Goal: Task Accomplishment & Management: Manage account settings

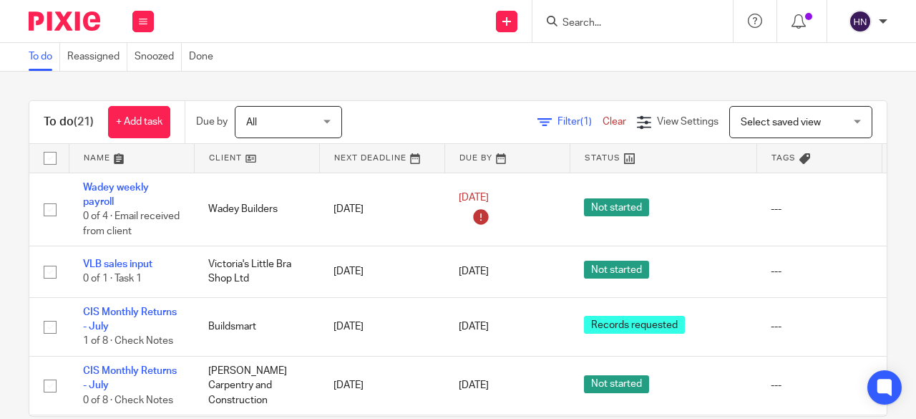
click at [558, 121] on span "Filter (1)" at bounding box center [580, 122] width 45 height 10
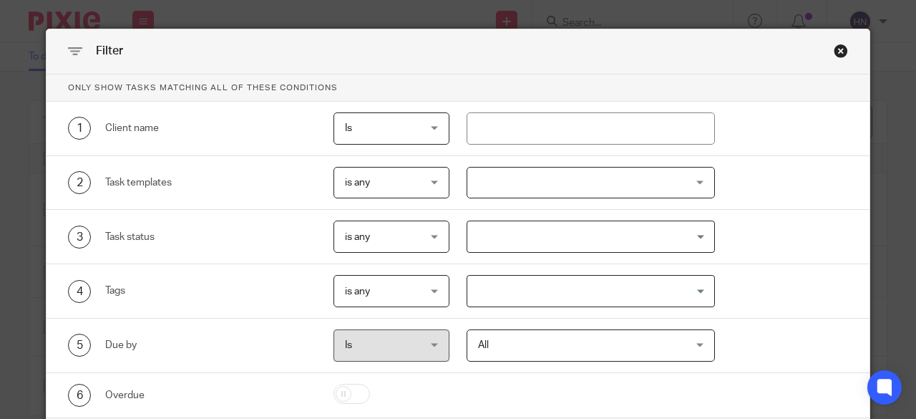
click at [500, 231] on input "Search for option" at bounding box center [588, 236] width 238 height 25
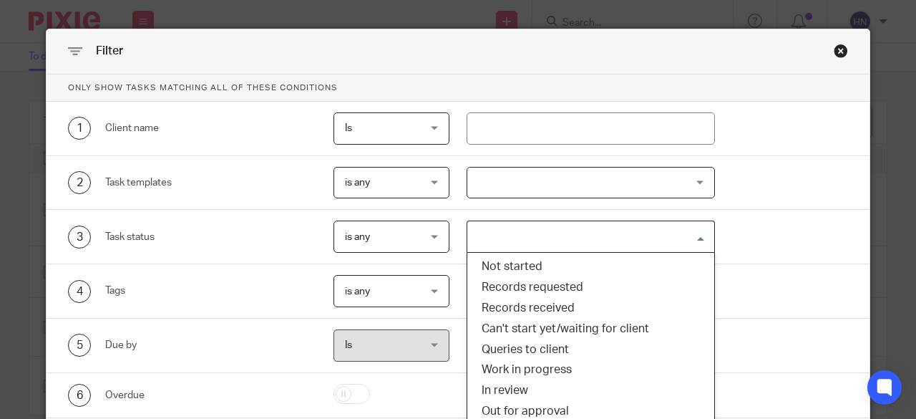
click at [530, 179] on div at bounding box center [591, 183] width 249 height 32
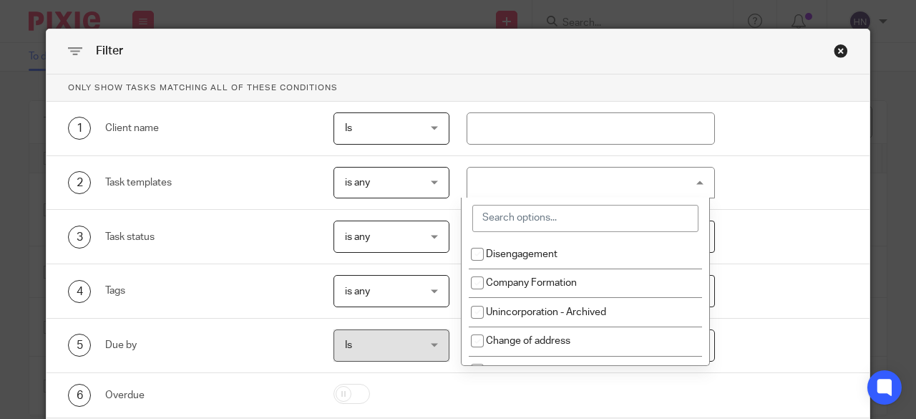
click at [518, 223] on input "search" at bounding box center [585, 218] width 226 height 27
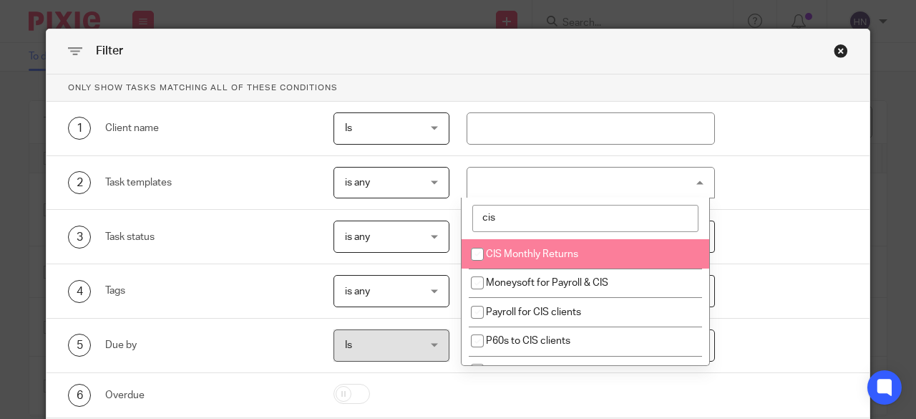
type input "cis"
click at [535, 253] on span "CIS Monthly Returns" at bounding box center [532, 254] width 92 height 10
checkbox input "true"
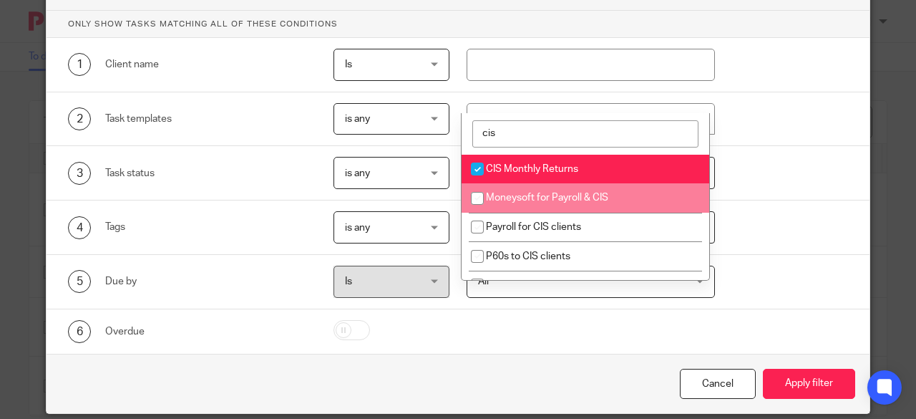
scroll to position [85, 0]
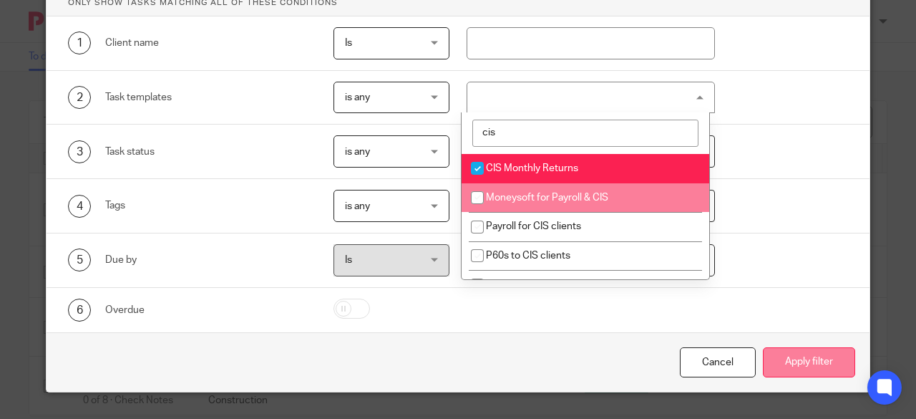
click at [790, 359] on button "Apply filter" at bounding box center [809, 362] width 92 height 31
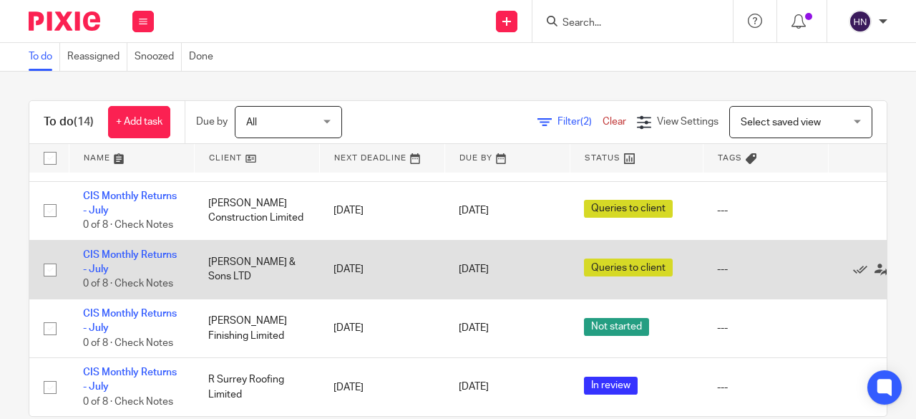
scroll to position [588, 0]
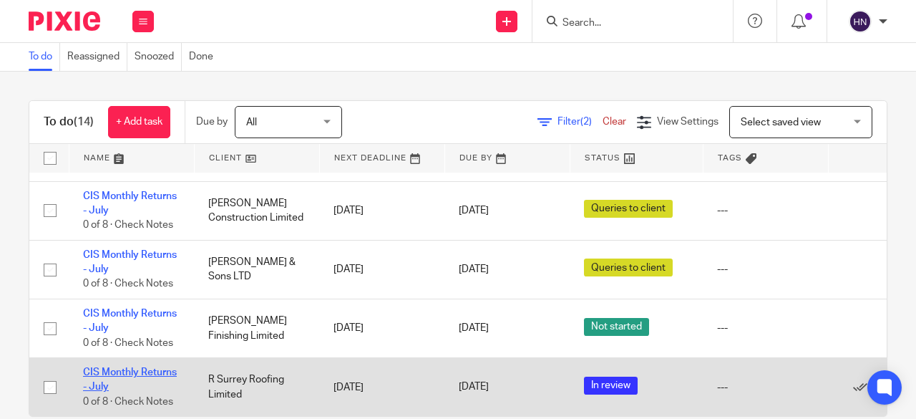
click at [122, 367] on link "CIS Monthly Returns - July" at bounding box center [130, 379] width 94 height 24
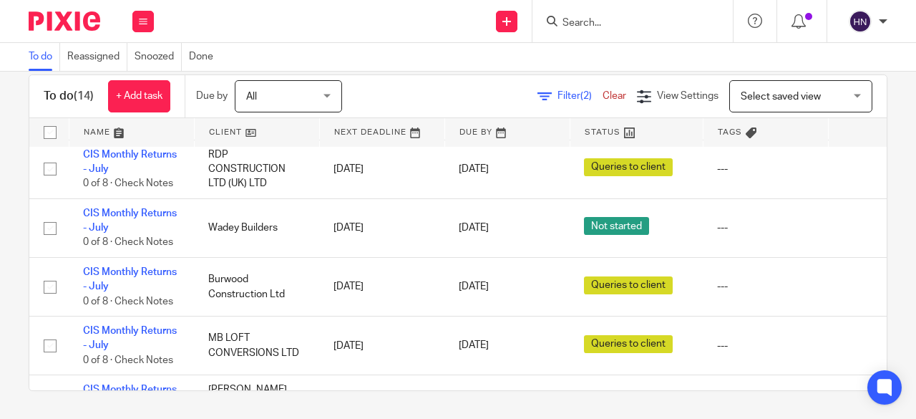
scroll to position [230, 0]
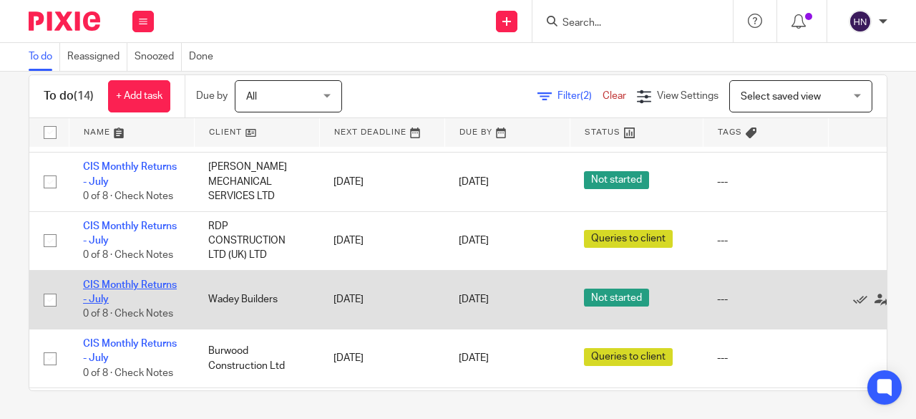
click at [153, 281] on link "CIS Monthly Returns - July" at bounding box center [130, 292] width 94 height 24
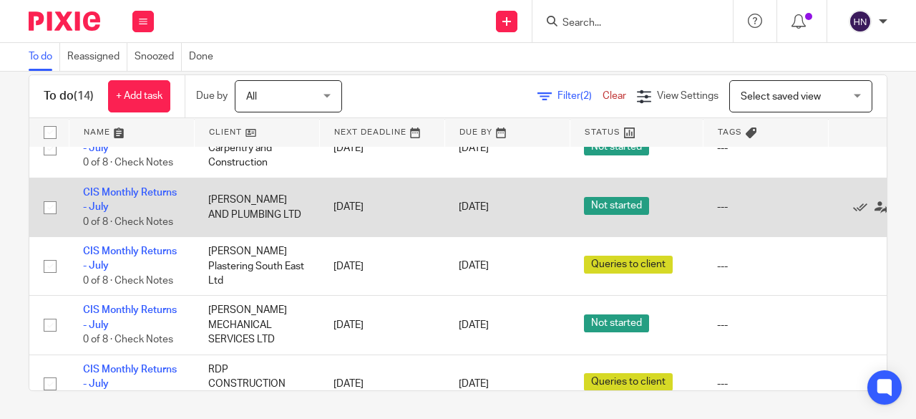
scroll to position [0, 0]
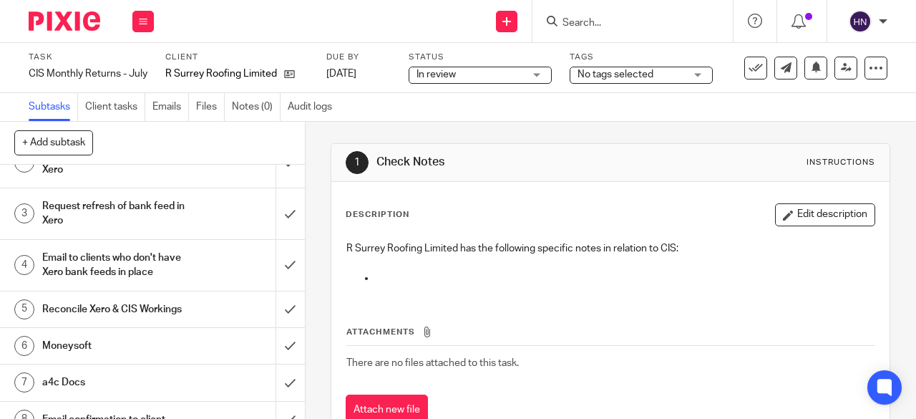
scroll to position [110, 0]
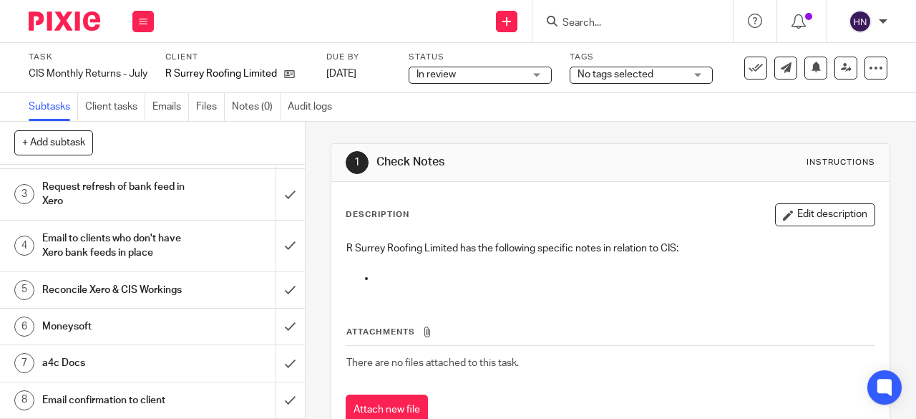
click at [97, 395] on h1 "Email confirmation to client" at bounding box center [115, 399] width 146 height 21
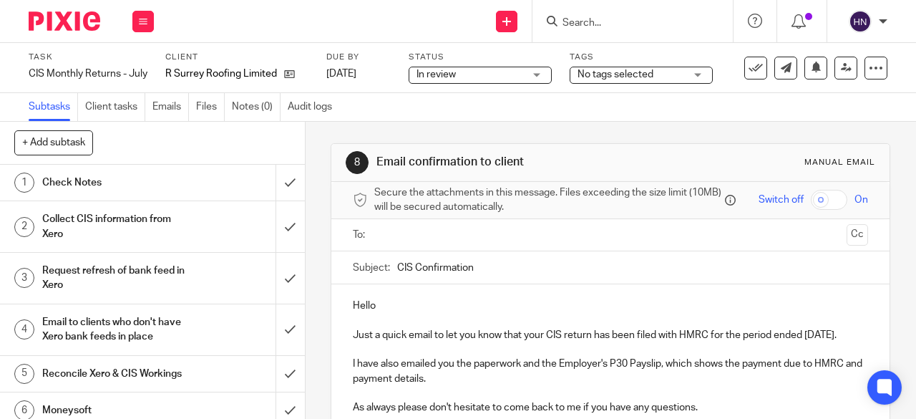
scroll to position [67, 0]
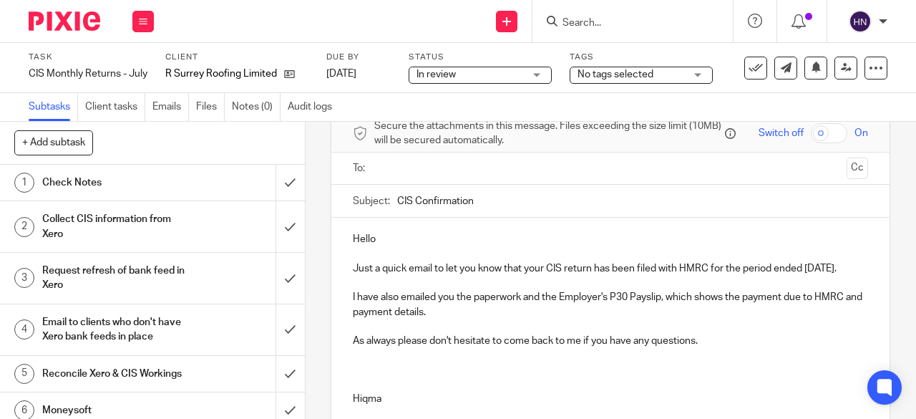
click at [387, 239] on p "Hello" at bounding box center [610, 239] width 515 height 14
click at [431, 173] on input "text" at bounding box center [610, 168] width 462 height 16
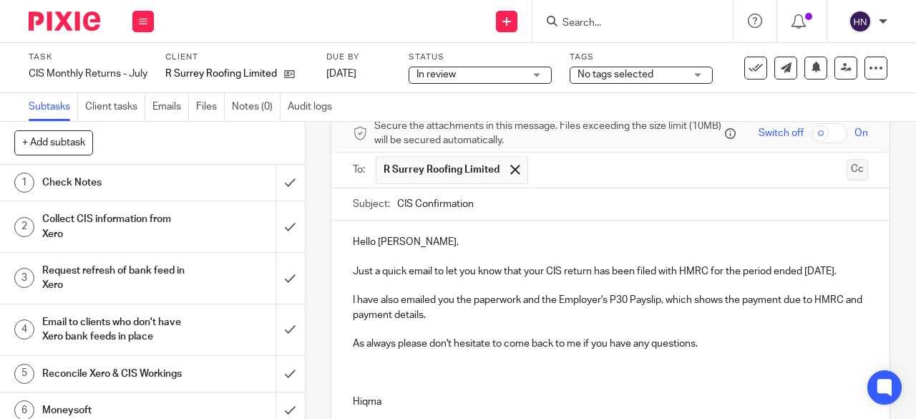
click at [847, 175] on button "Cc" at bounding box center [857, 169] width 21 height 21
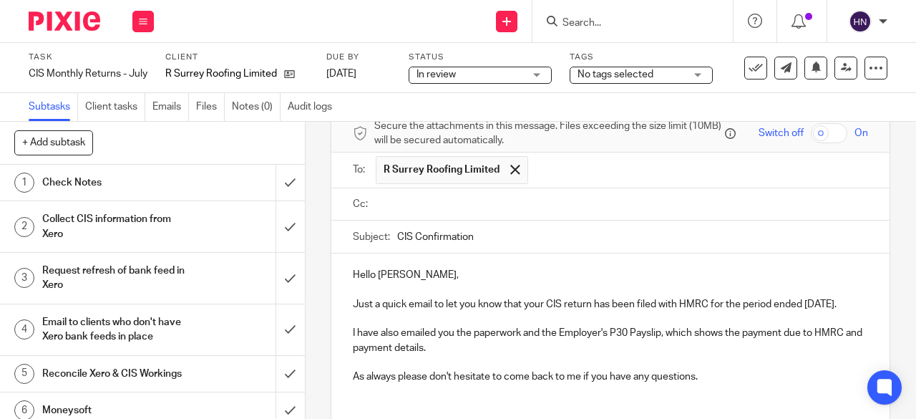
click at [394, 208] on input "text" at bounding box center [620, 204] width 483 height 16
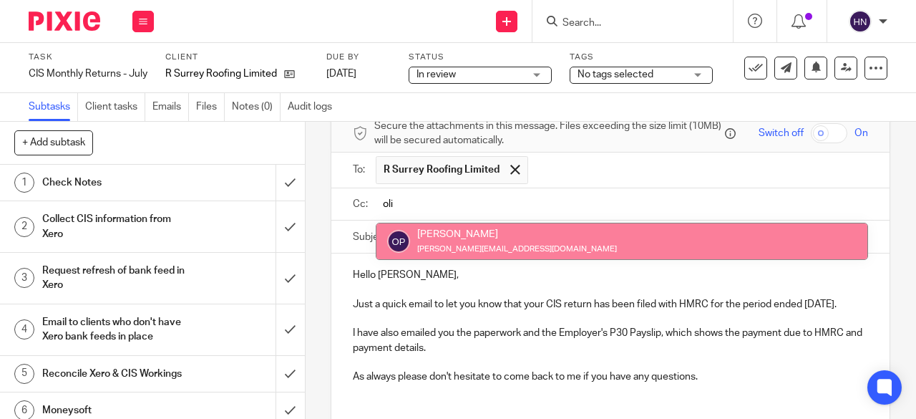
type input "oli"
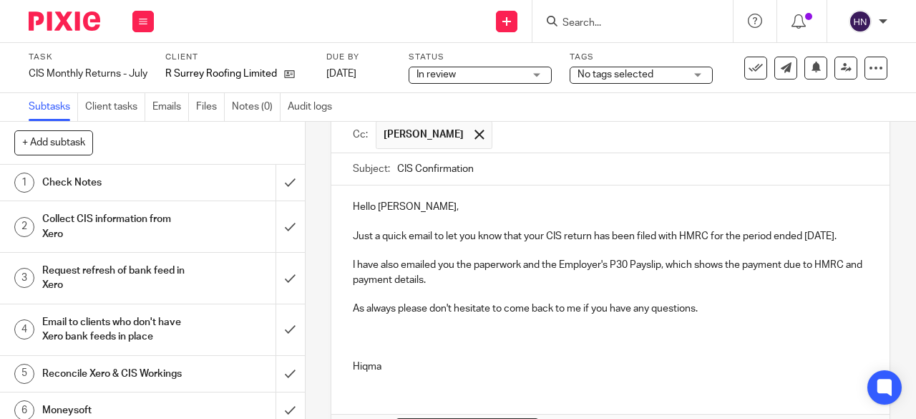
scroll to position [138, 0]
click at [358, 359] on p at bounding box center [610, 351] width 515 height 14
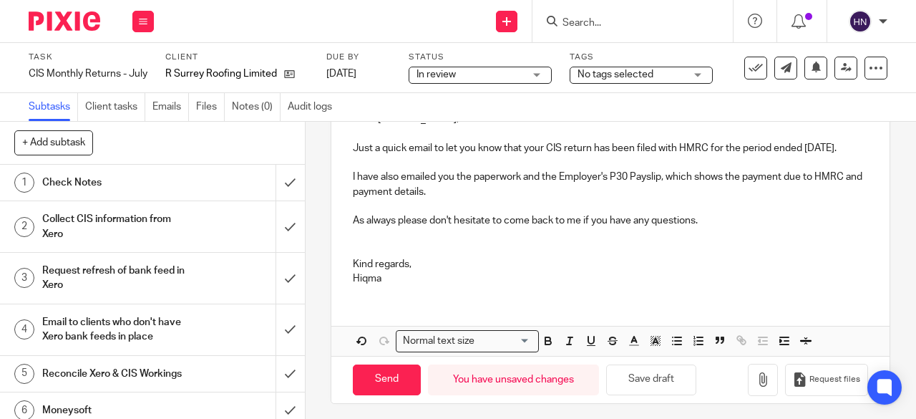
scroll to position [248, 0]
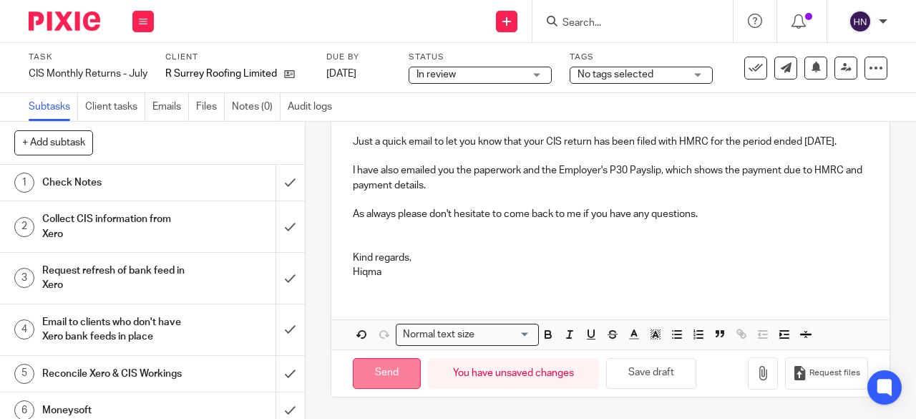
click at [372, 367] on input "Send" at bounding box center [387, 373] width 68 height 31
type input "Sent"
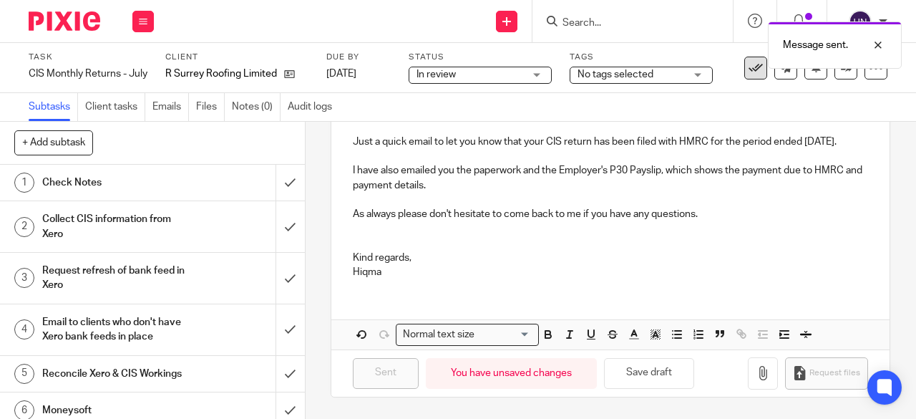
click at [749, 72] on icon at bounding box center [756, 68] width 14 height 14
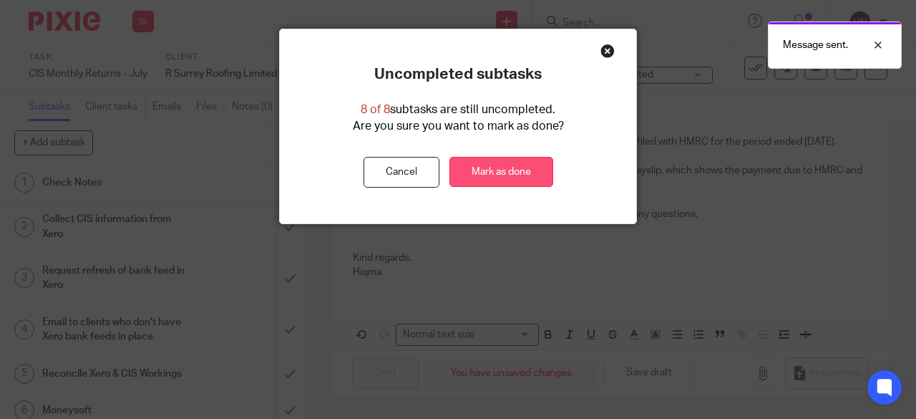
click at [521, 175] on link "Mark as done" at bounding box center [502, 172] width 104 height 31
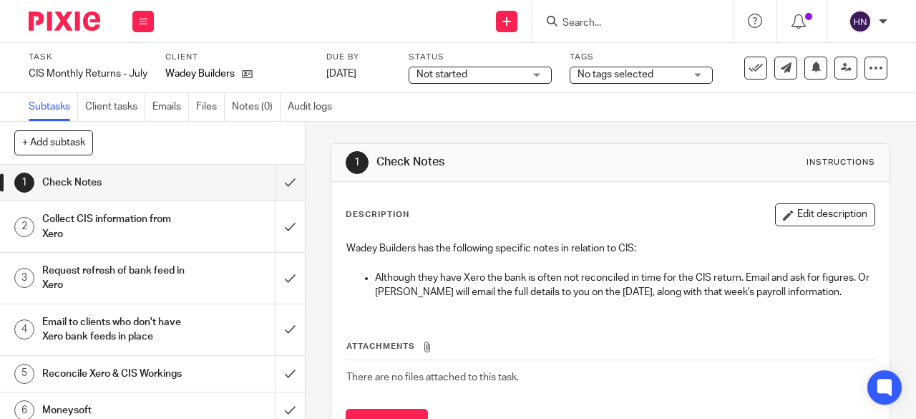
click at [92, 220] on h1 "Collect CIS information from Xero" at bounding box center [115, 226] width 146 height 37
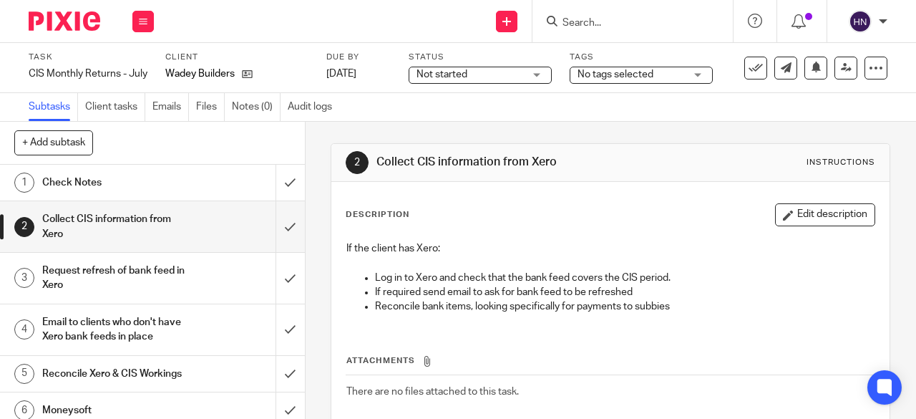
scroll to position [72, 0]
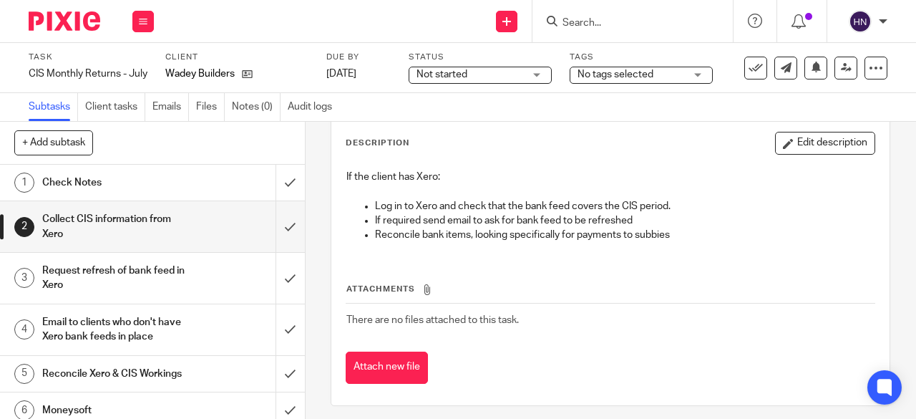
click at [69, 329] on h1 "Email to clients who don't have Xero bank feeds in place" at bounding box center [115, 329] width 146 height 37
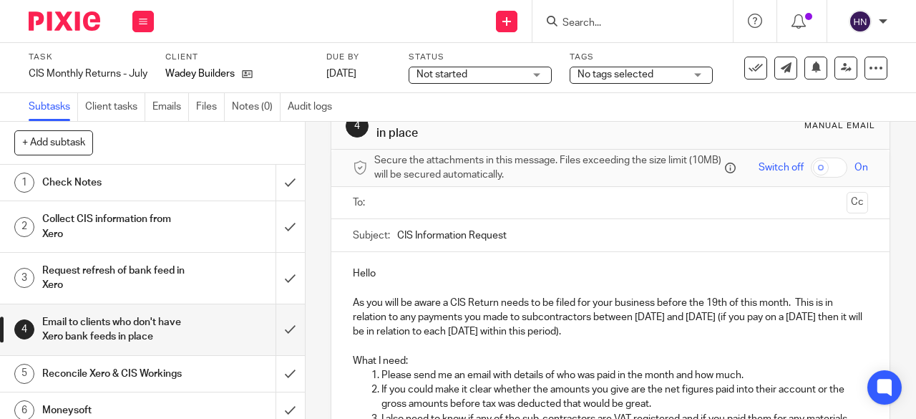
scroll to position [72, 0]
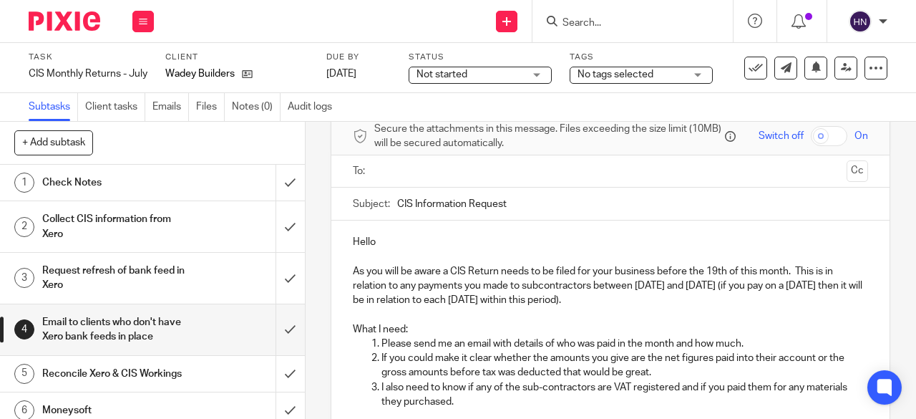
click at [395, 249] on p "Hello" at bounding box center [610, 242] width 515 height 14
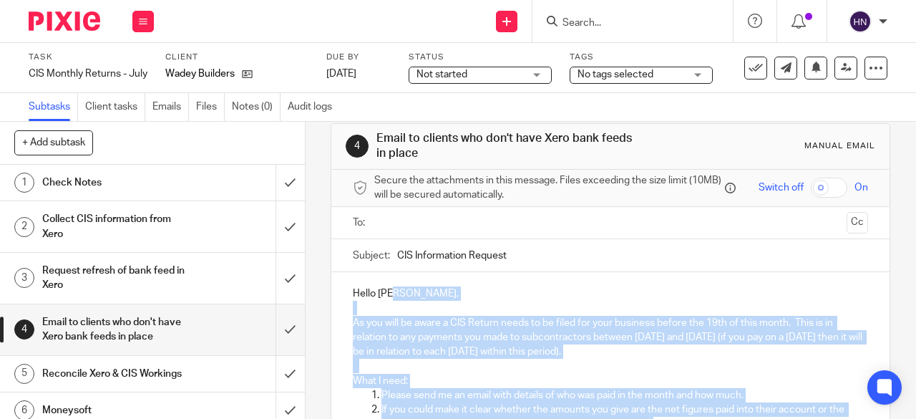
scroll to position [0, 0]
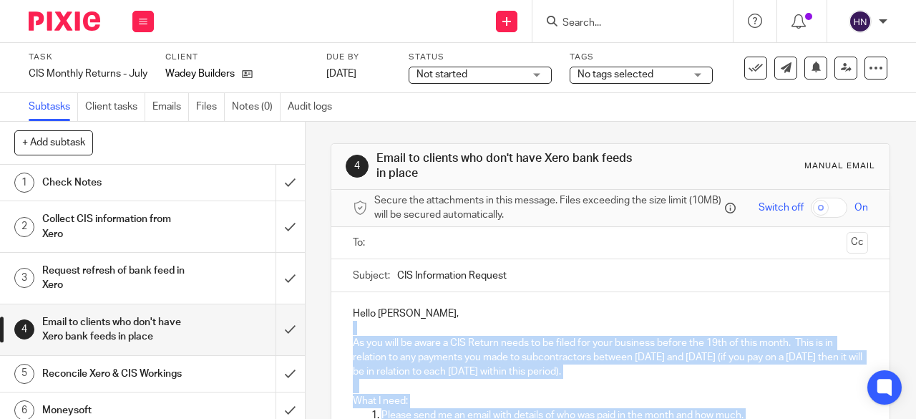
drag, startPoint x: 514, startPoint y: 339, endPoint x: 342, endPoint y: 337, distance: 171.8
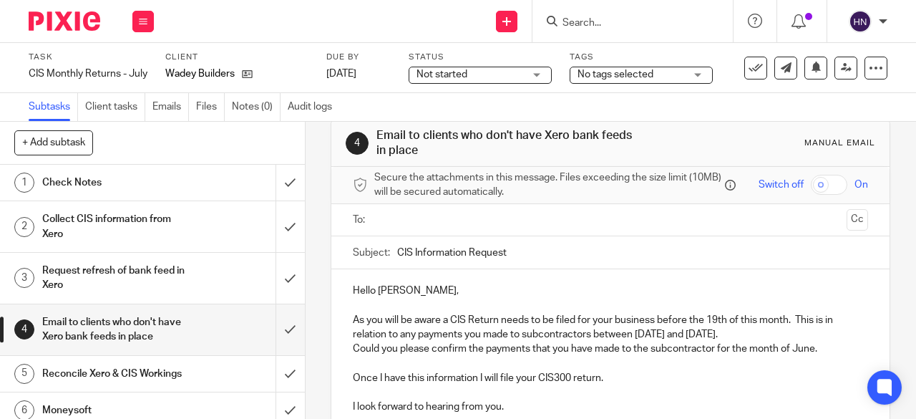
scroll to position [94, 0]
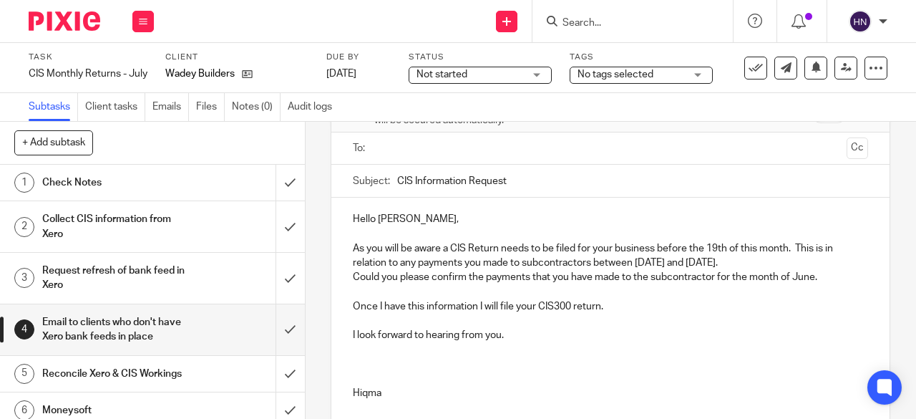
click at [671, 266] on p "As you will be aware a CIS Return needs to be filed for your business before th…" at bounding box center [610, 255] width 515 height 29
click at [728, 260] on p "As you will be aware a CIS Return needs to be filed for your business before th…" at bounding box center [610, 255] width 515 height 29
click at [726, 266] on p "As you will be aware a CIS Return needs to be filed for your business before th…" at bounding box center [610, 255] width 515 height 29
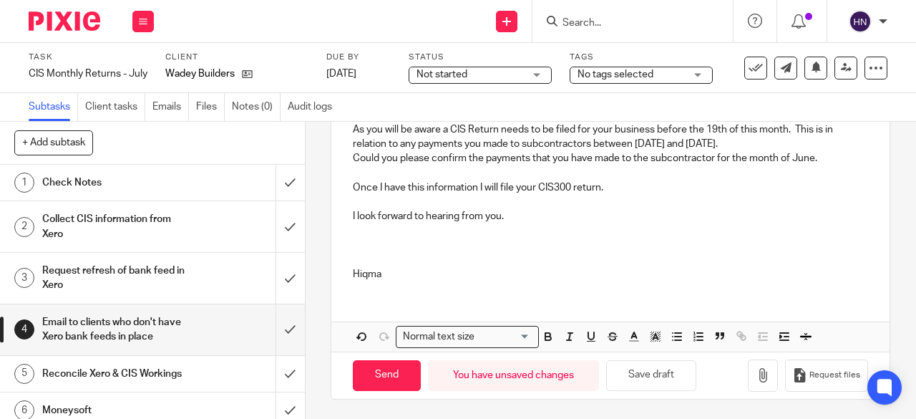
scroll to position [218, 0]
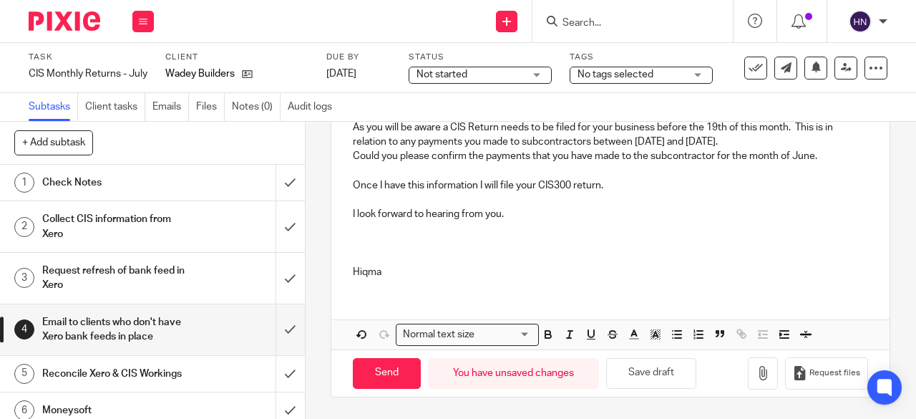
click at [359, 268] on p "Hiqma" at bounding box center [610, 272] width 515 height 14
click at [358, 260] on p at bounding box center [610, 258] width 515 height 14
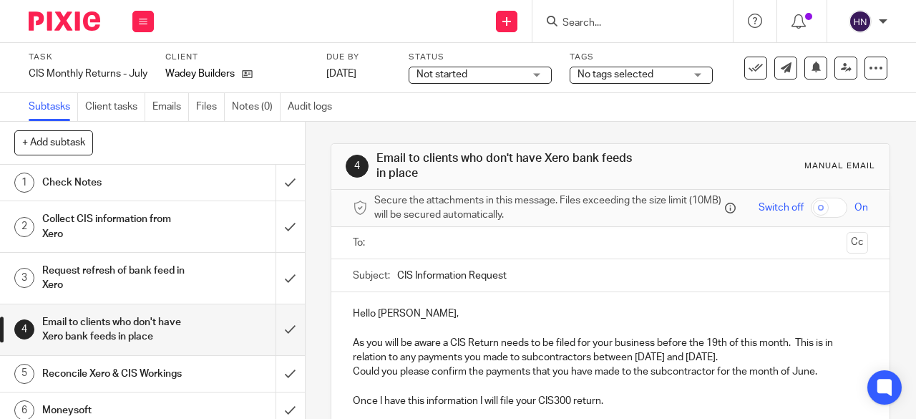
click at [399, 251] on input "text" at bounding box center [610, 243] width 462 height 16
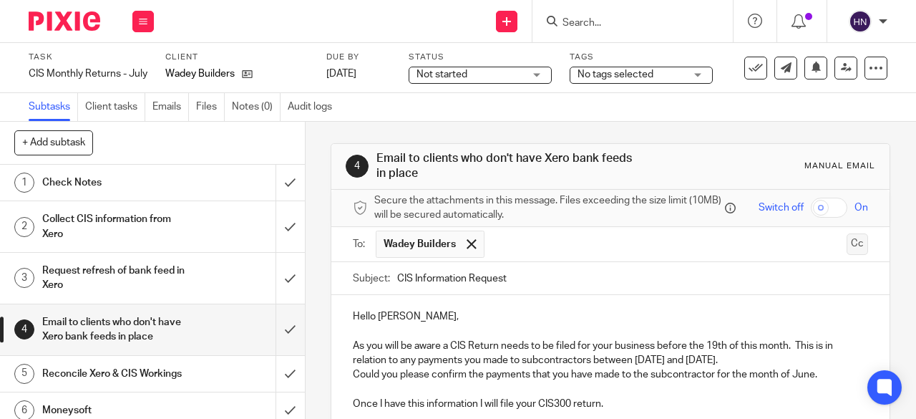
click at [847, 246] on button "Cc" at bounding box center [857, 243] width 21 height 21
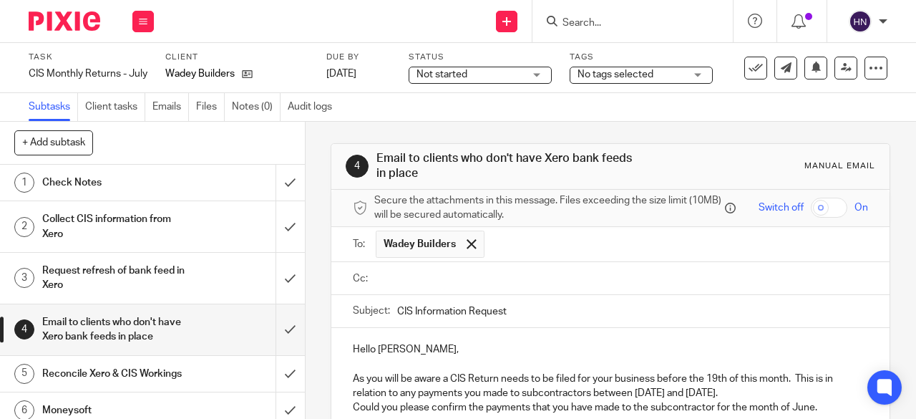
click at [385, 283] on input "text" at bounding box center [620, 279] width 483 height 16
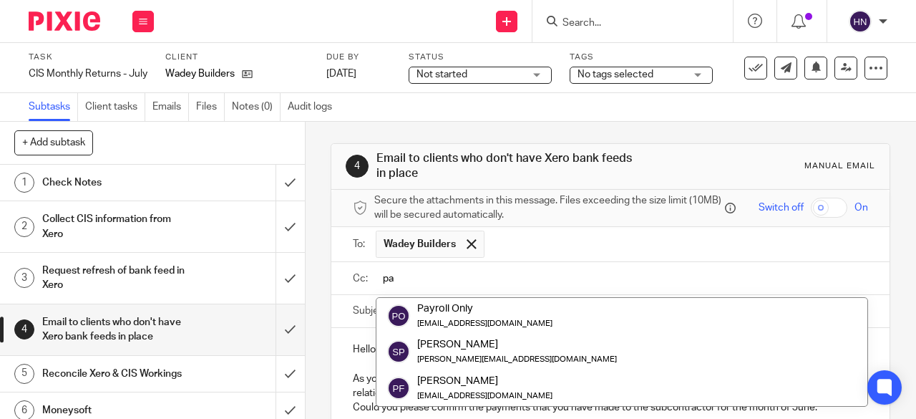
type input "p"
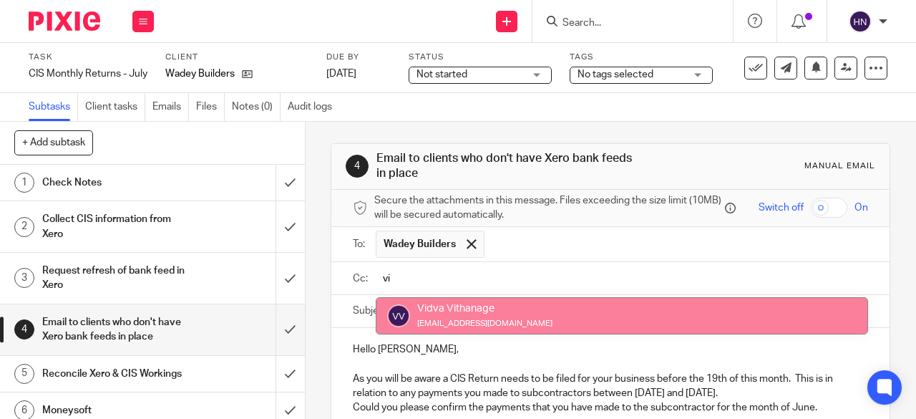
type input "vi"
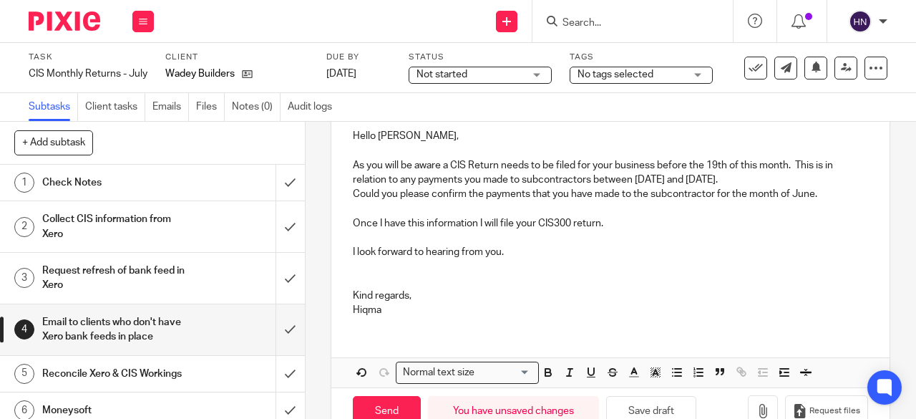
scroll to position [184, 0]
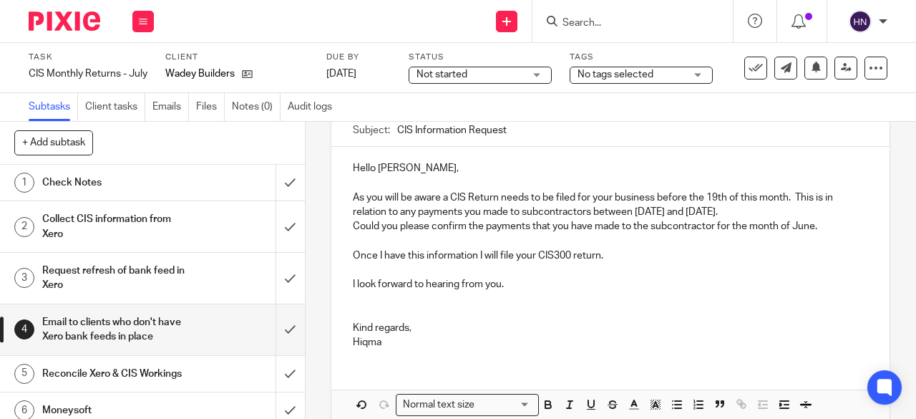
click at [810, 227] on p "Could you please confirm the payments that you have made to the subcontractor f…" at bounding box center [610, 226] width 515 height 14
click at [766, 213] on p "As you will be aware a CIS Return needs to be filed for your business before th…" at bounding box center [610, 204] width 515 height 29
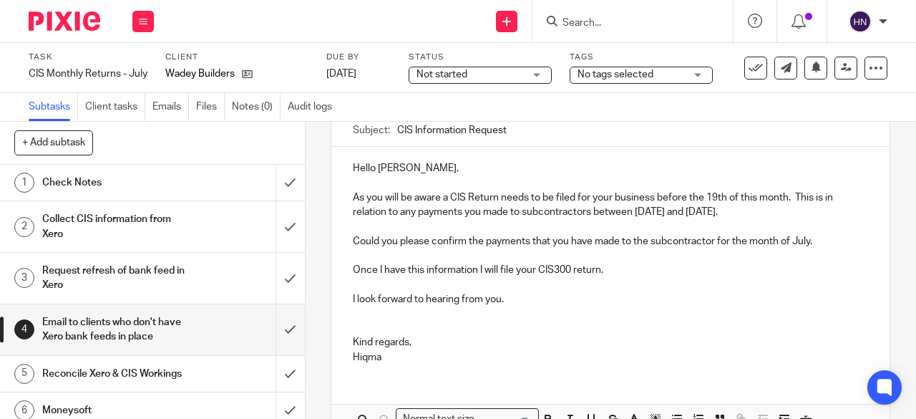
click at [818, 241] on p "Could you please confirm the payments that you have made to the subcontractor f…" at bounding box center [610, 241] width 515 height 14
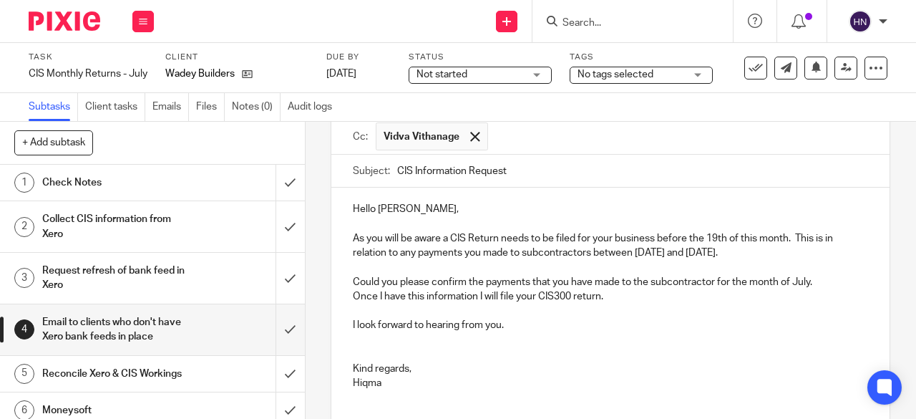
scroll to position [256, 0]
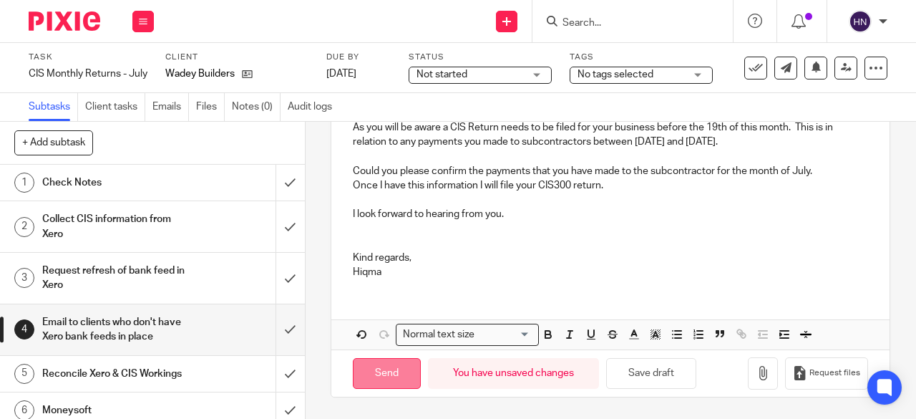
click at [372, 370] on input "Send" at bounding box center [387, 373] width 68 height 31
type input "Sent"
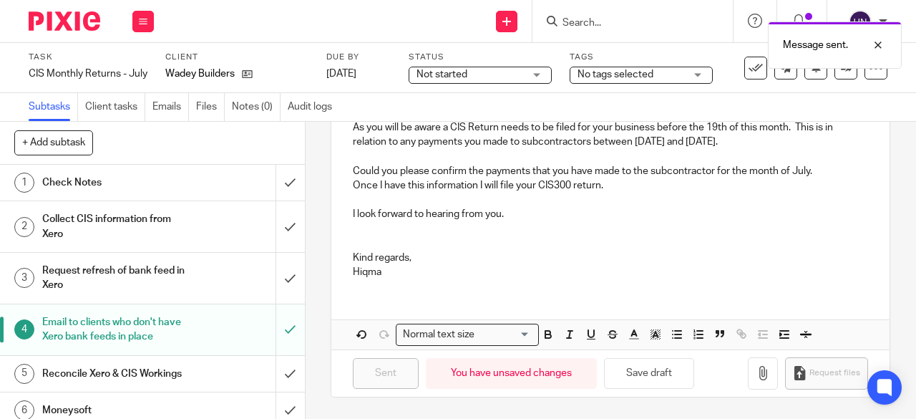
click at [468, 72] on span "Not started" at bounding box center [470, 74] width 107 height 15
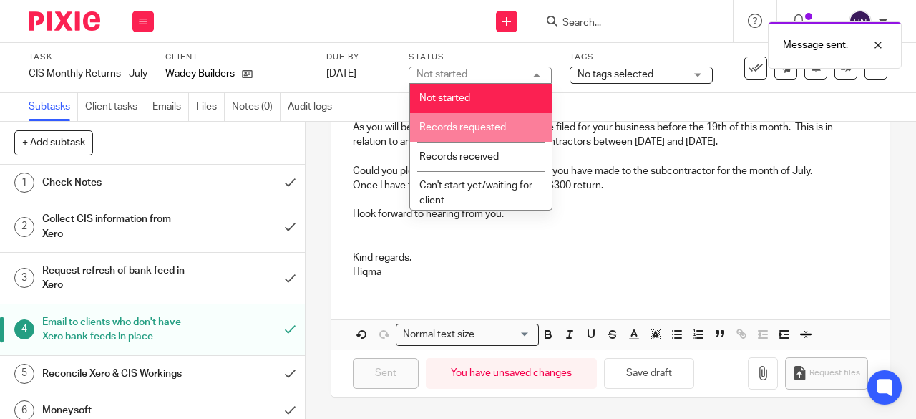
click at [447, 125] on span "Records requested" at bounding box center [462, 127] width 87 height 10
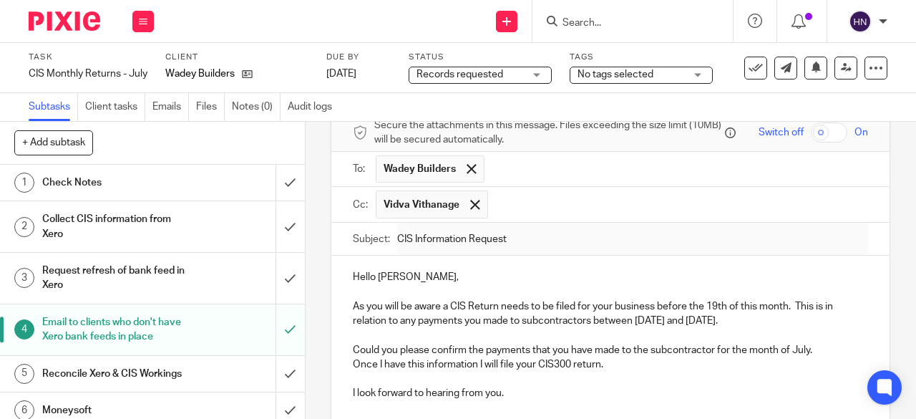
scroll to position [0, 0]
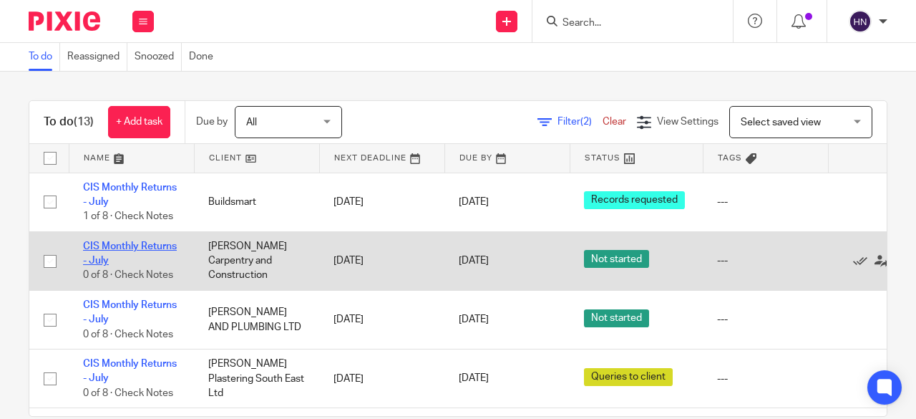
click at [142, 242] on link "CIS Monthly Returns - July" at bounding box center [130, 253] width 94 height 24
